Goal: Find specific page/section: Find specific page/section

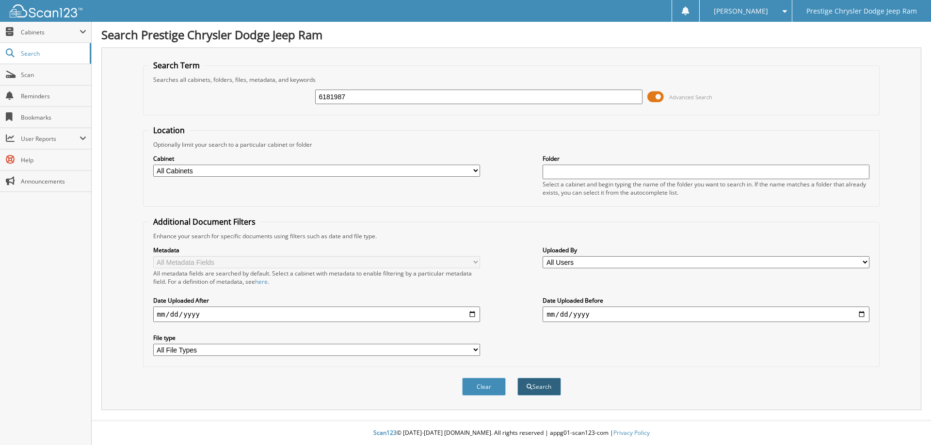
type input "6181987"
click at [553, 384] on button "Search" at bounding box center [539, 387] width 44 height 18
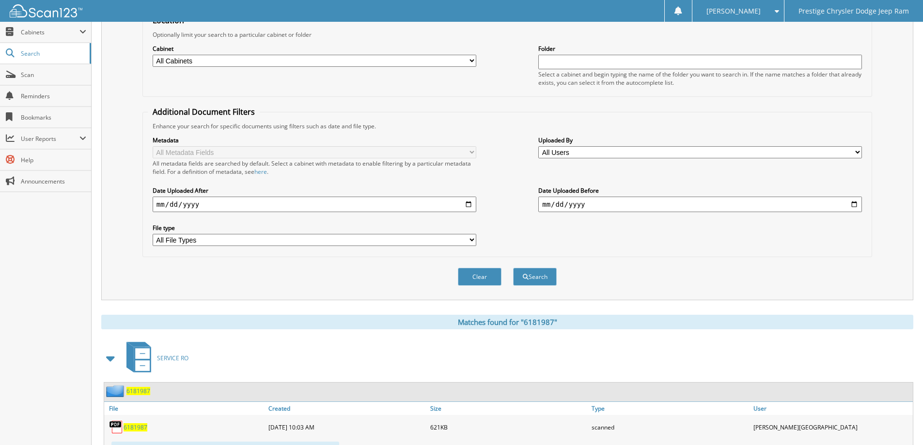
scroll to position [156, 0]
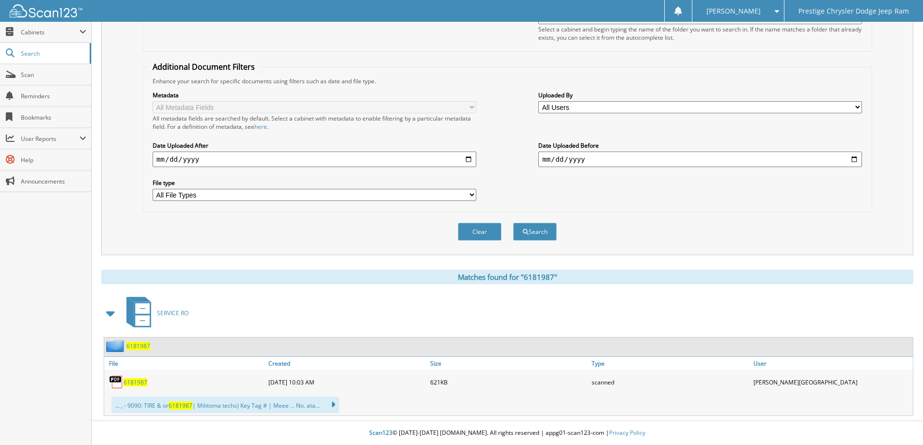
click at [137, 382] on span "6181987" at bounding box center [136, 383] width 24 height 8
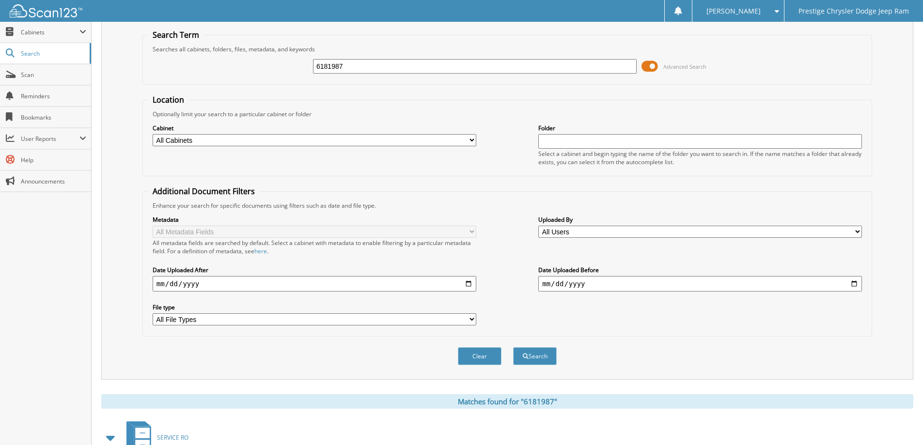
scroll to position [0, 0]
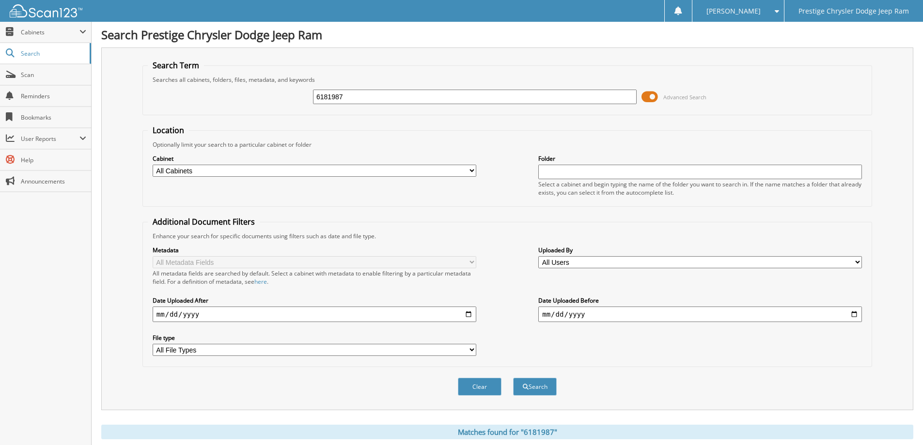
drag, startPoint x: 270, startPoint y: 100, endPoint x: 180, endPoint y: 109, distance: 90.6
click at [180, 109] on div "6181987 Advanced Search" at bounding box center [507, 97] width 719 height 26
click at [165, 114] on fieldset "Search Term Searches all cabinets, folders, files, metadata, and keywords *4 Ad…" at bounding box center [507, 87] width 730 height 55
type input "6181954"
click at [513, 378] on button "Search" at bounding box center [535, 387] width 44 height 18
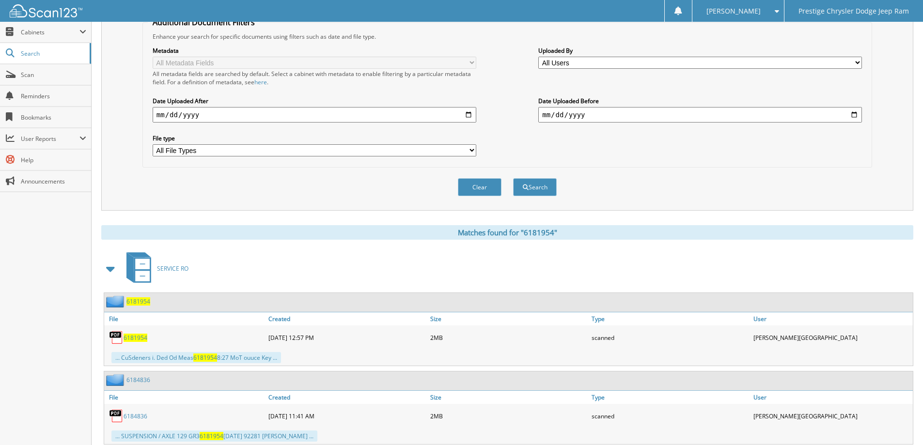
scroll to position [339, 0]
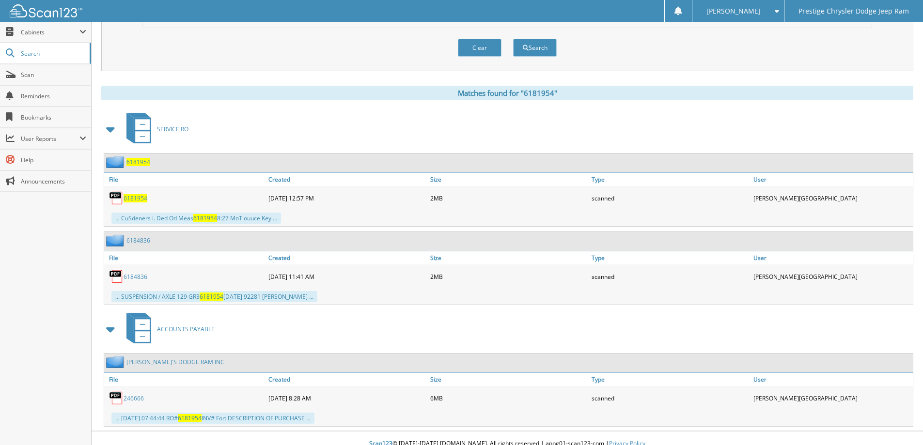
click at [135, 199] on span "6181954" at bounding box center [136, 198] width 24 height 8
